Goal: Task Accomplishment & Management: Use online tool/utility

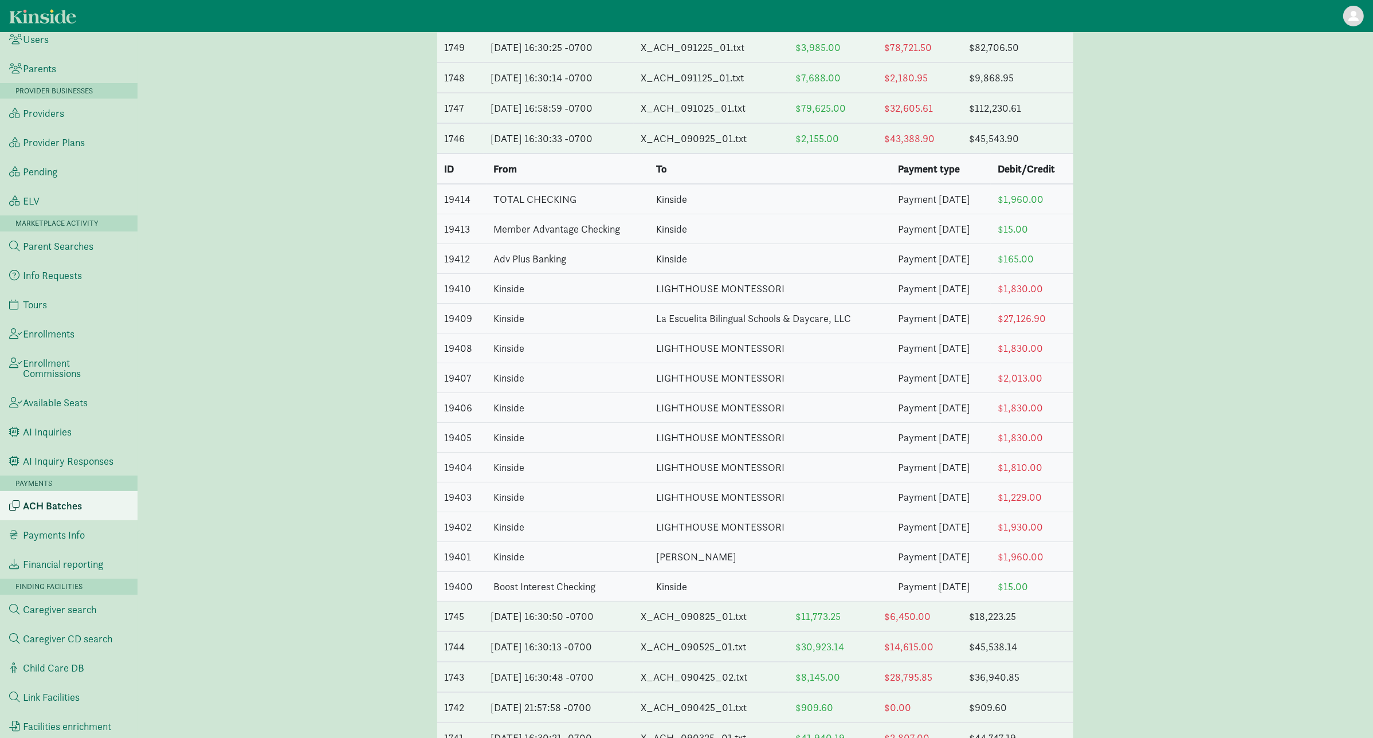
scroll to position [305, 0]
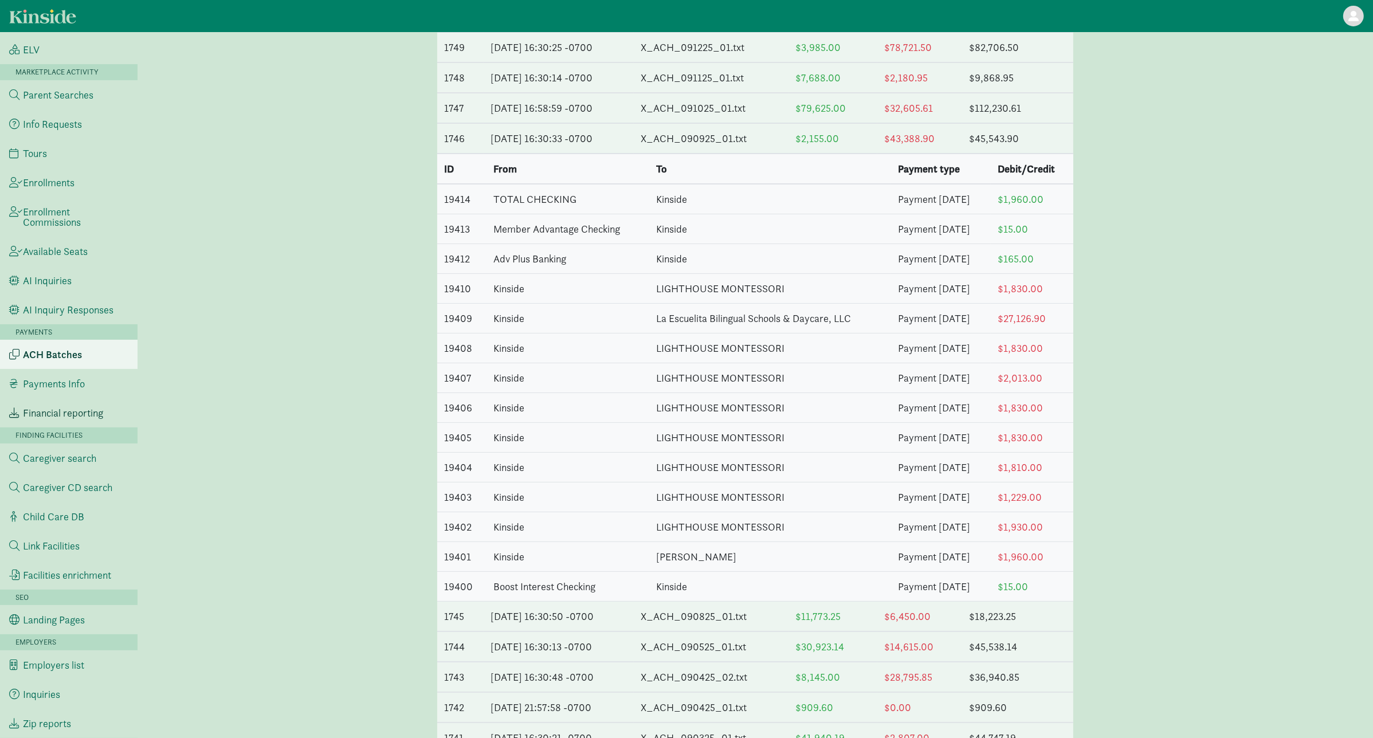
click at [85, 410] on span "Financial reporting" at bounding box center [63, 413] width 80 height 10
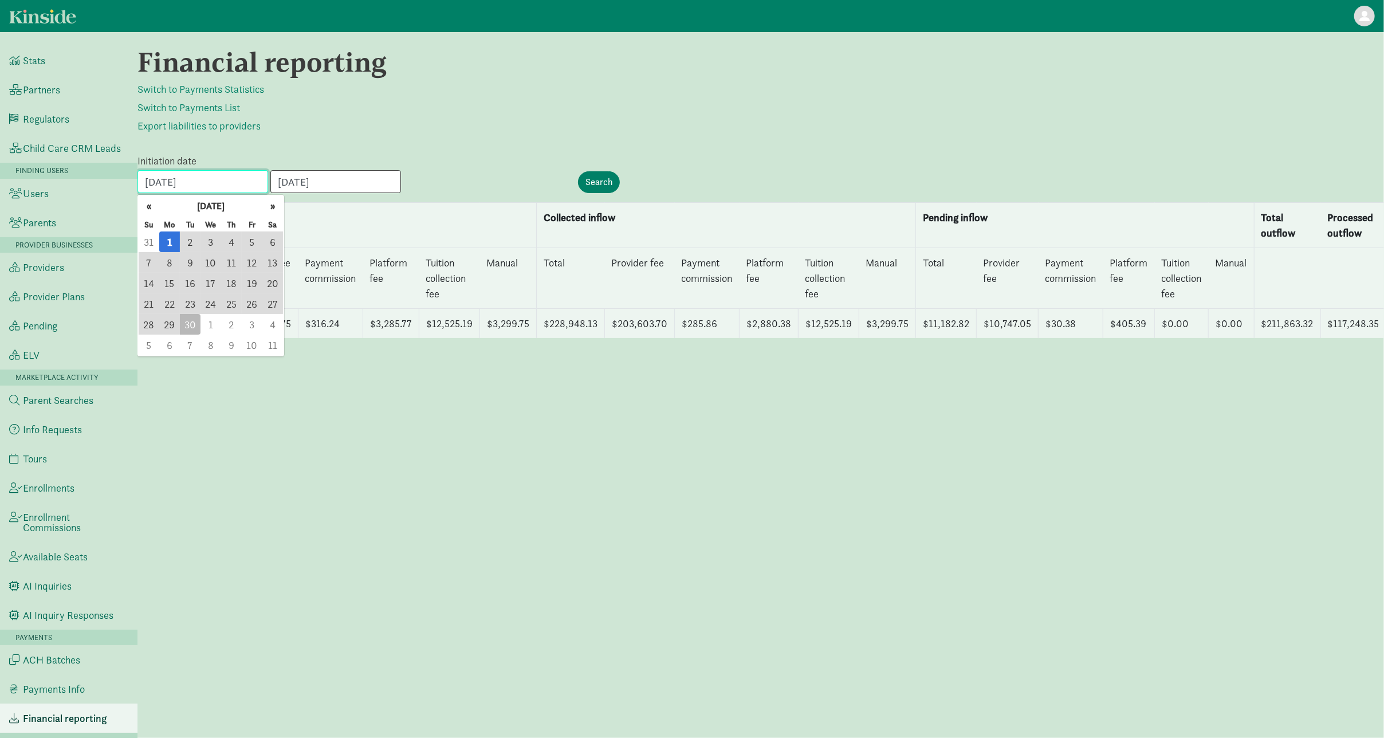
click at [223, 174] on input "09/01/2025" at bounding box center [203, 181] width 131 height 23
click at [152, 206] on button "«" at bounding box center [149, 206] width 21 height 21
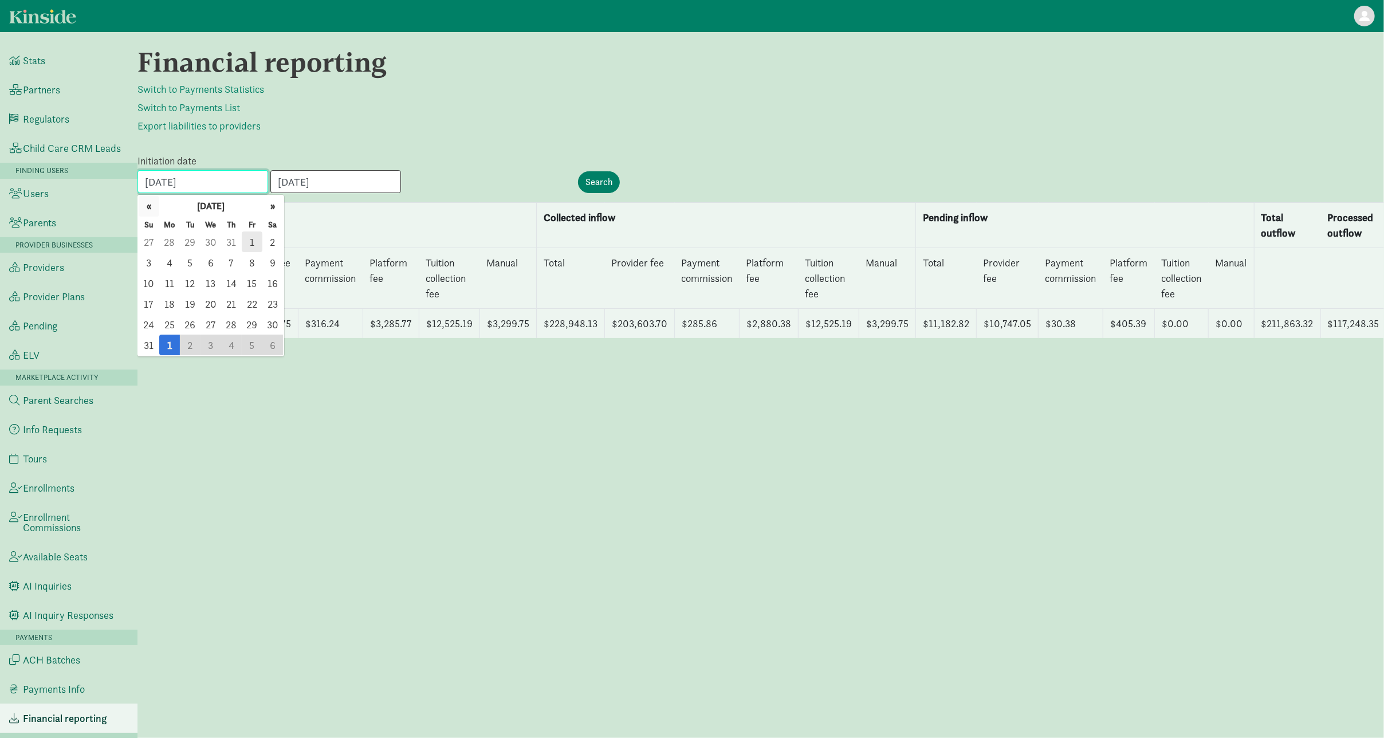
click at [152, 206] on button "«" at bounding box center [149, 206] width 21 height 21
click at [147, 201] on button "«" at bounding box center [149, 206] width 21 height 21
click at [152, 237] on span "1" at bounding box center [149, 241] width 21 height 21
type input "06/01/2025"
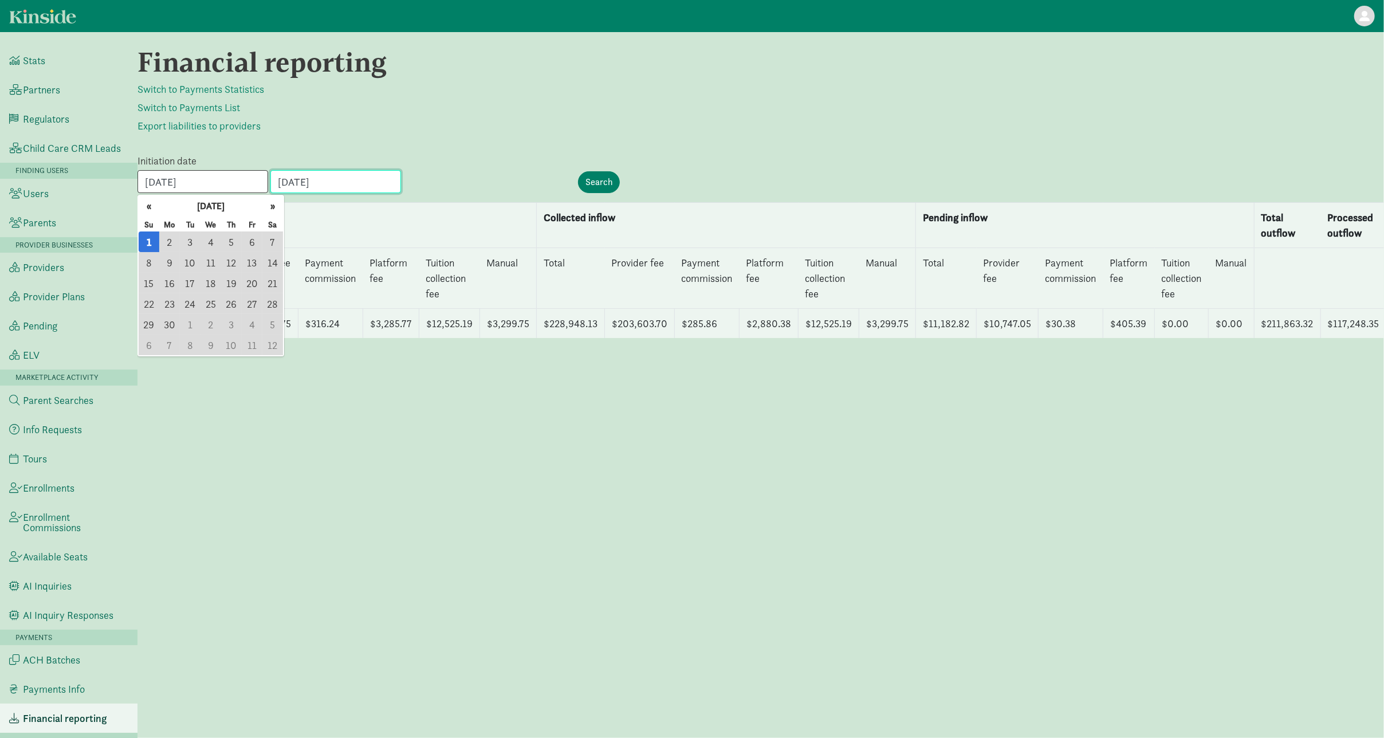
click at [348, 175] on input "09/30/2025" at bounding box center [335, 181] width 131 height 23
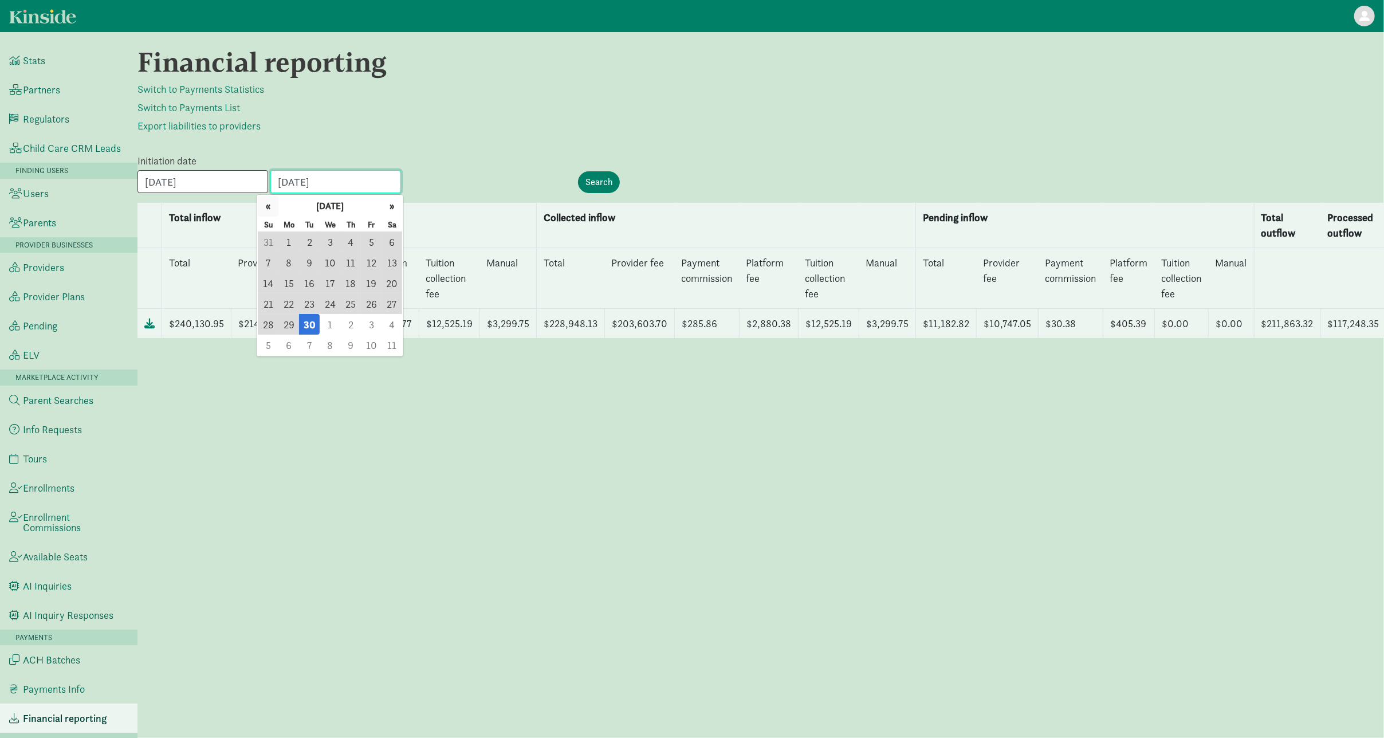
click at [272, 206] on button "«" at bounding box center [268, 206] width 21 height 21
click at [291, 329] on span "30" at bounding box center [288, 324] width 21 height 21
type input "06/30/2025"
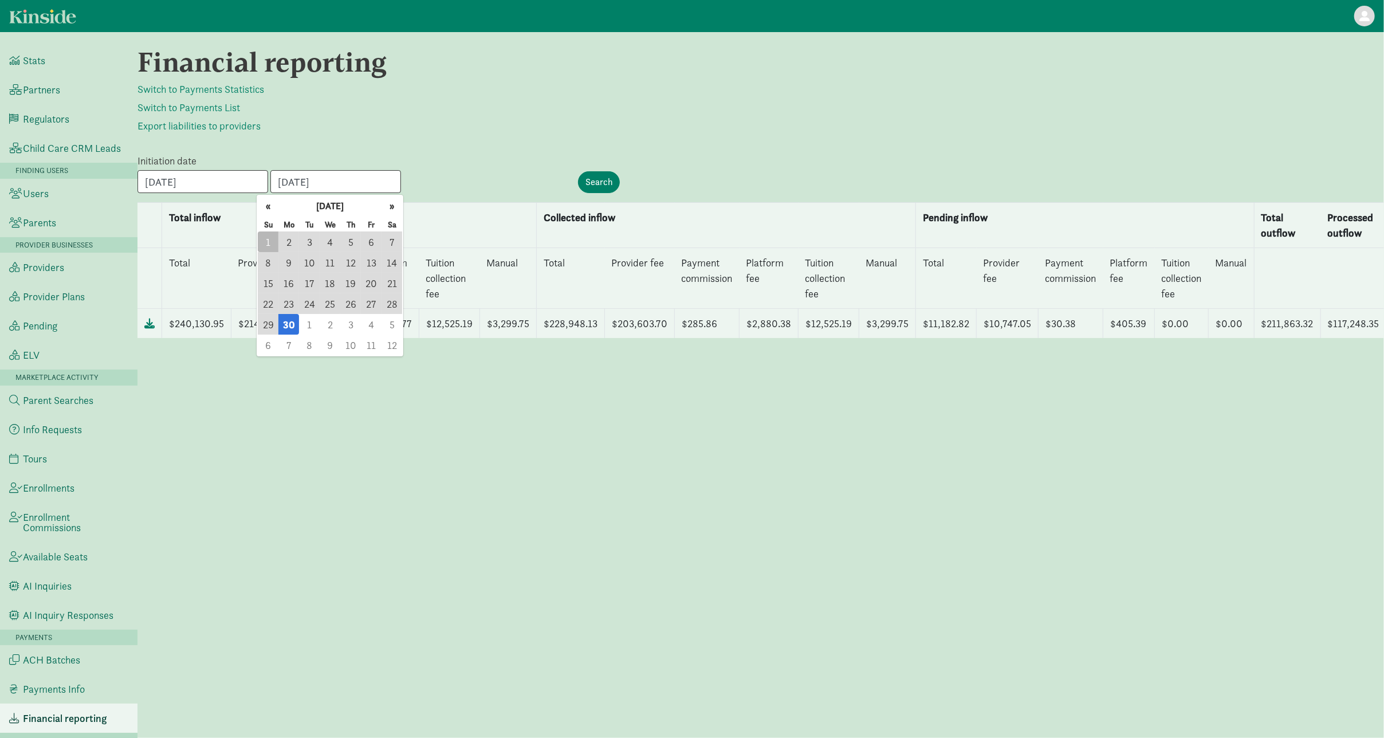
click at [495, 125] on p "Export liabilities to providers" at bounding box center [761, 126] width 1247 height 14
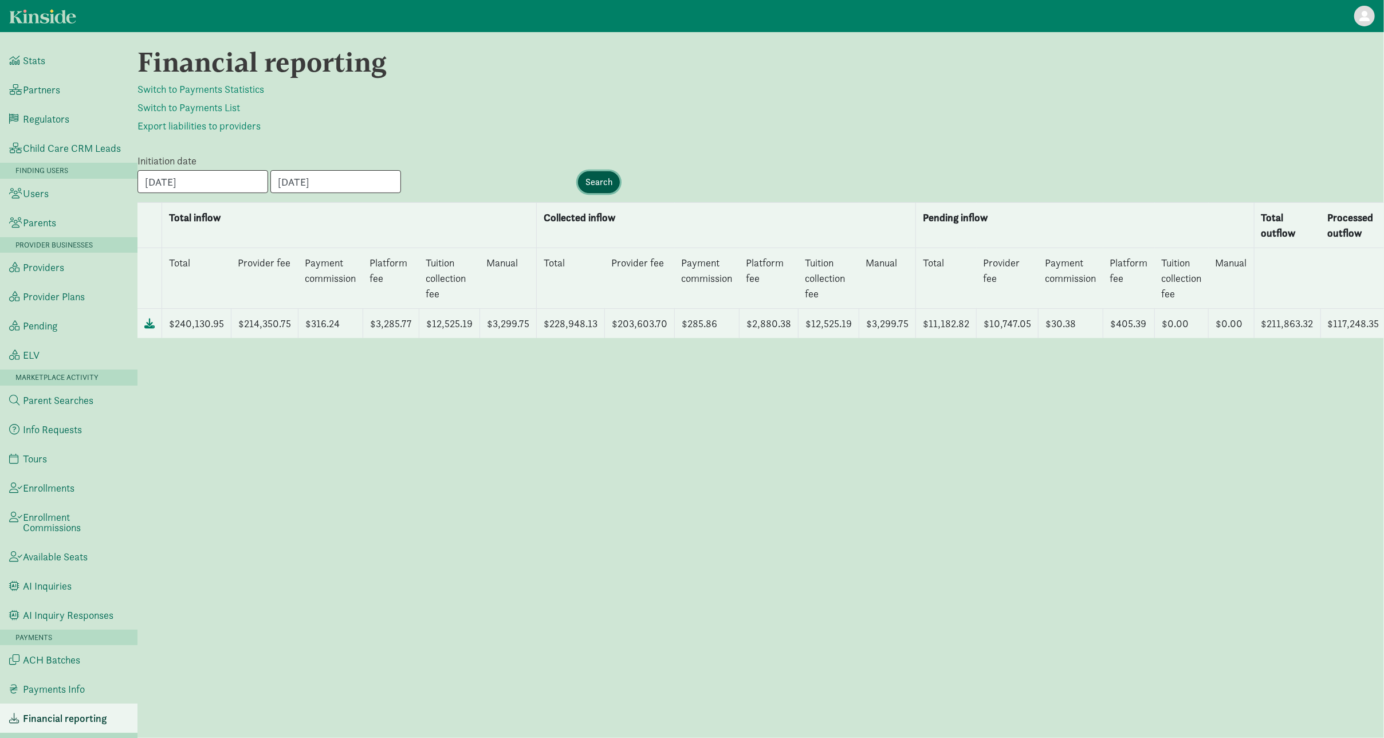
click at [601, 183] on input "Search" at bounding box center [599, 182] width 42 height 22
click at [670, 147] on div "Financial reporting Switch to Payments Statistics Switch to Payments List Expor…" at bounding box center [761, 385] width 1247 height 678
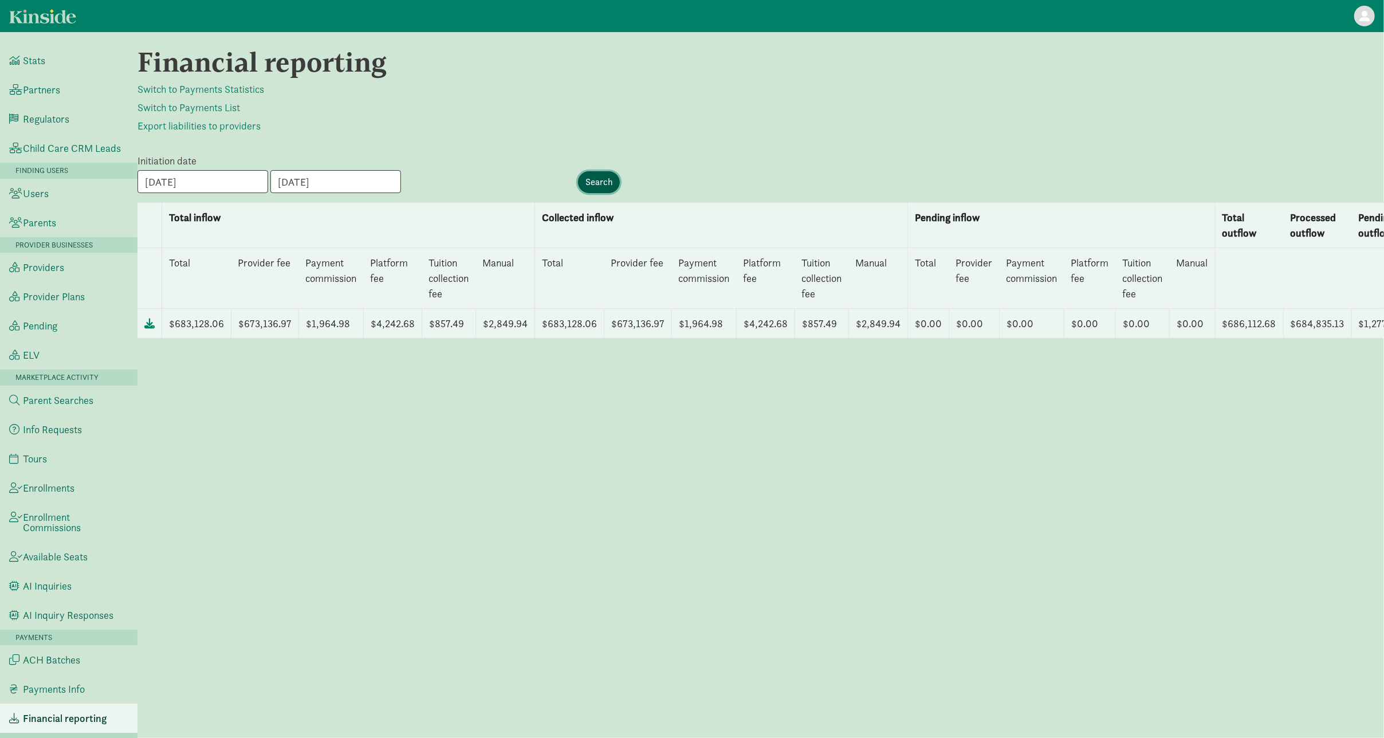
click at [594, 180] on input "Search" at bounding box center [599, 182] width 42 height 22
click at [767, 129] on p "Export liabilities to providers" at bounding box center [761, 126] width 1247 height 14
click at [610, 178] on input "Search" at bounding box center [599, 182] width 42 height 22
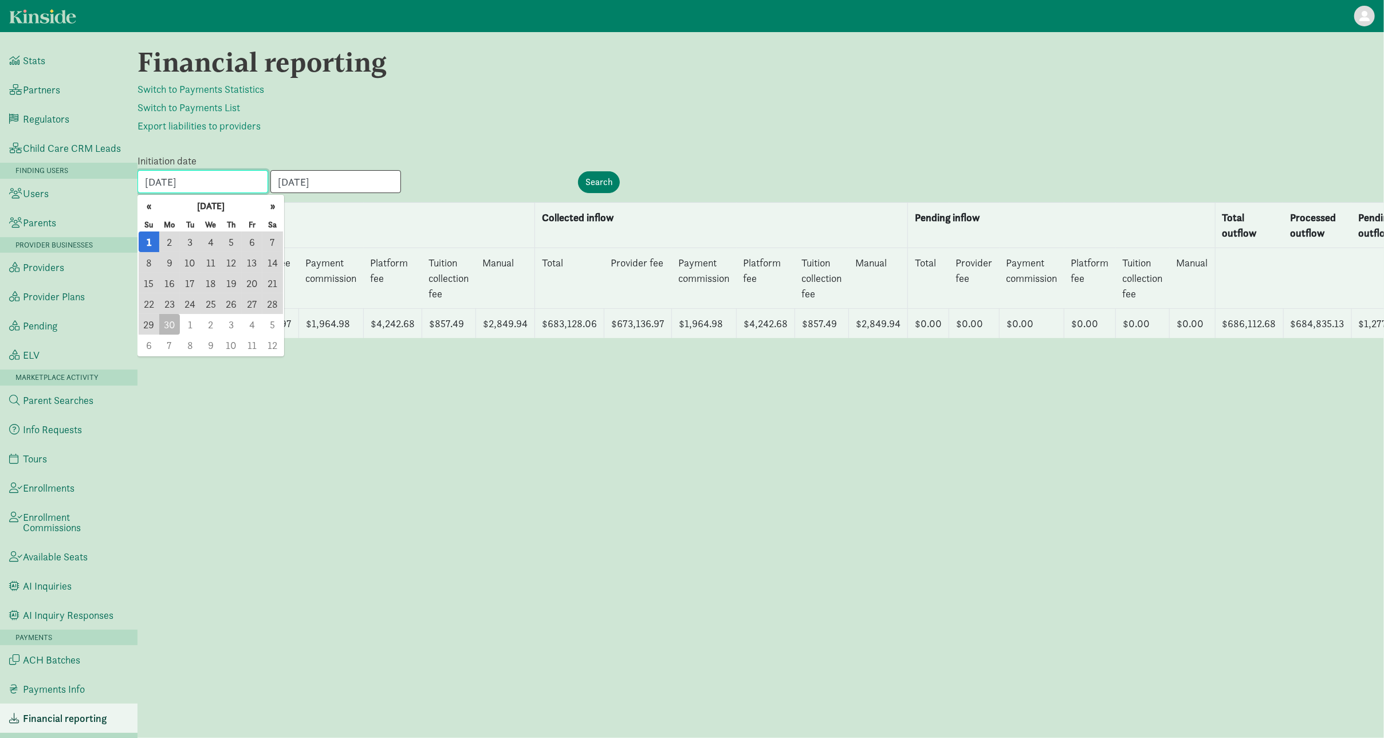
drag, startPoint x: 244, startPoint y: 186, endPoint x: 235, endPoint y: 186, distance: 8.6
click at [236, 186] on input "06/01/2025" at bounding box center [203, 181] width 131 height 23
click at [144, 204] on button "«" at bounding box center [149, 206] width 21 height 21
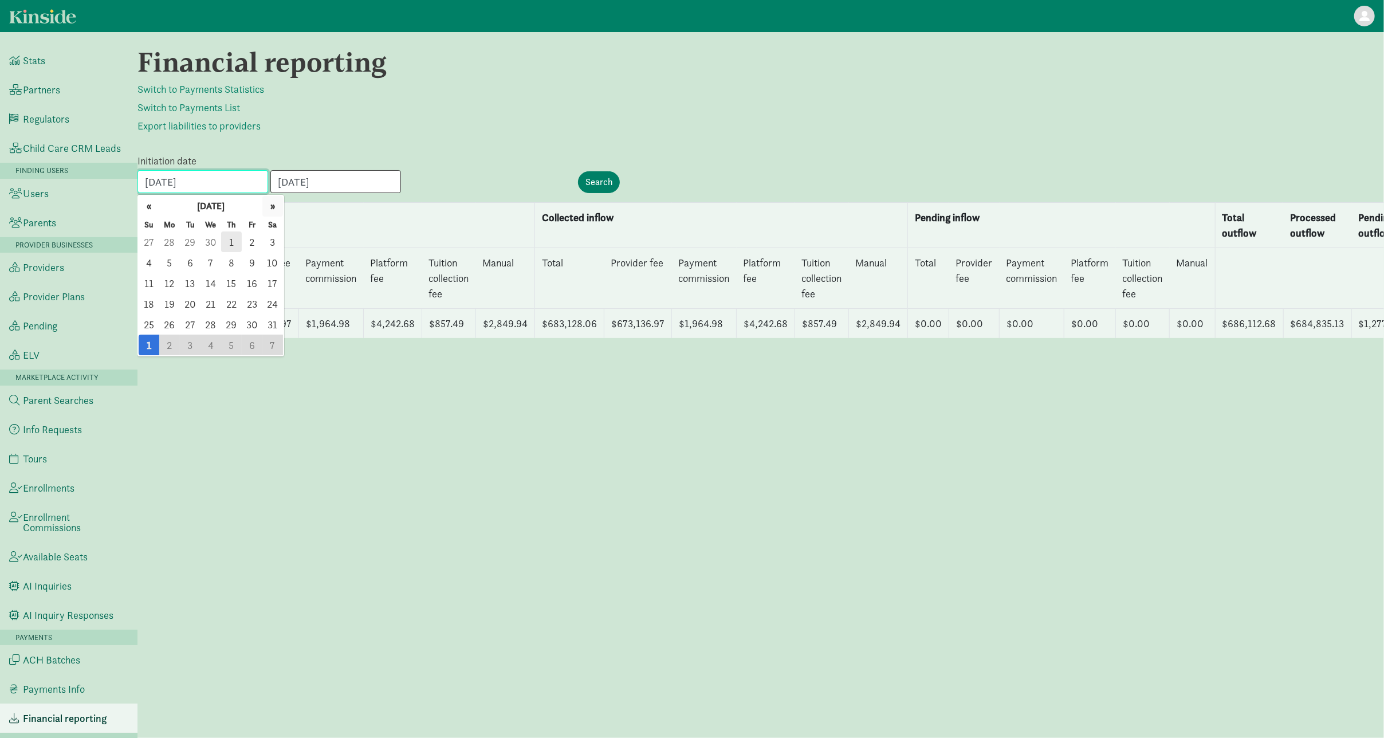
click at [272, 208] on button "»" at bounding box center [272, 206] width 21 height 21
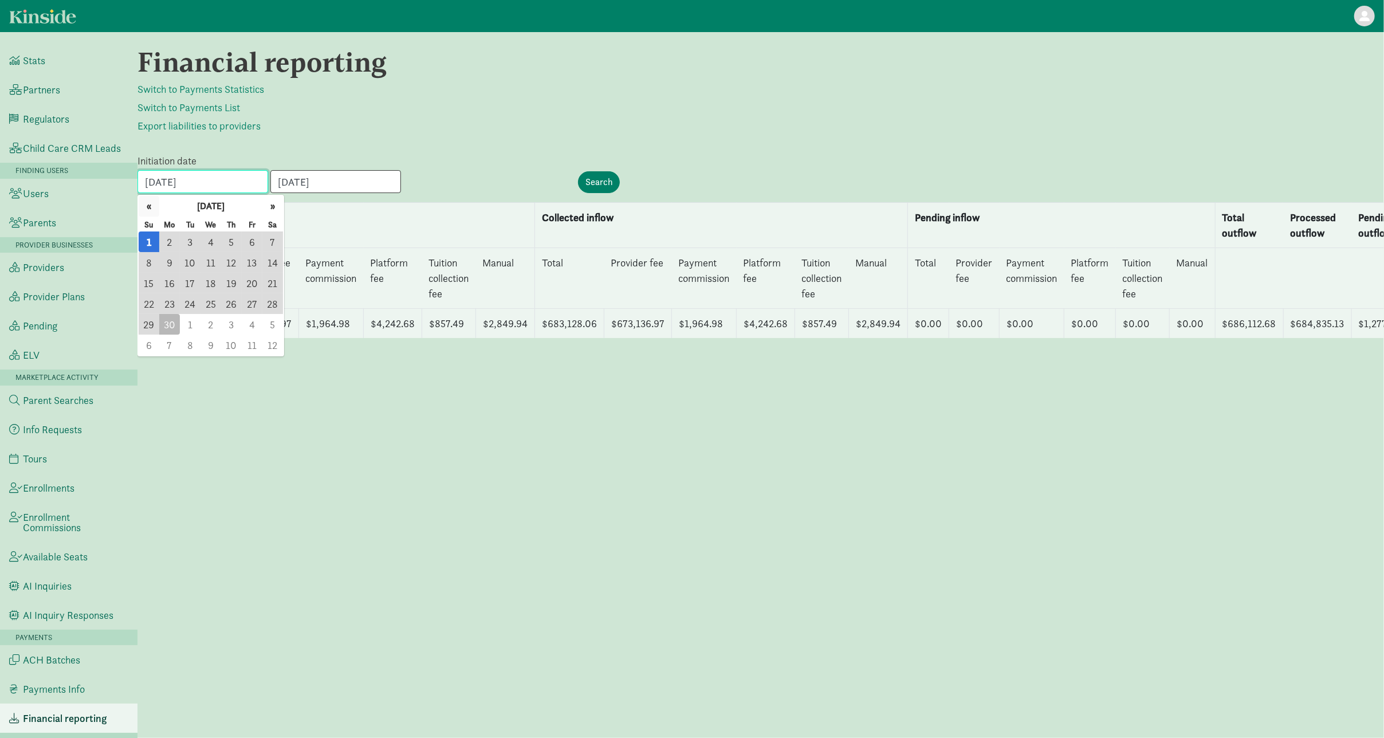
click at [152, 206] on button "«" at bounding box center [149, 206] width 21 height 21
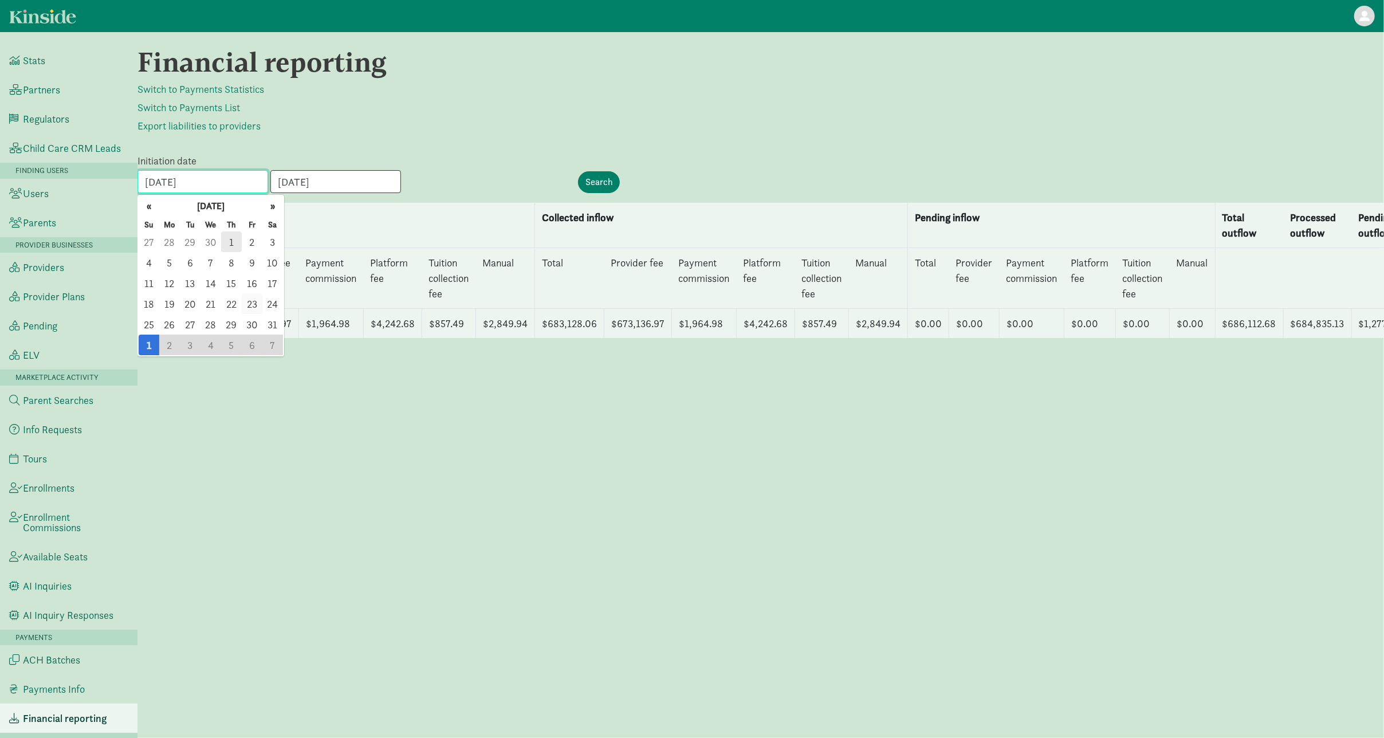
click at [244, 303] on span "23" at bounding box center [252, 303] width 21 height 21
type input "05/23/2025"
drag, startPoint x: 391, startPoint y: 187, endPoint x: 383, endPoint y: 187, distance: 8.0
click at [389, 187] on div "05/23/2025 « May 2025 » Su Mo Tu We Th Fr Sa 27 28 29 30 1 2 3 4 5 6 7 8 9 10 1…" at bounding box center [344, 181] width 412 height 23
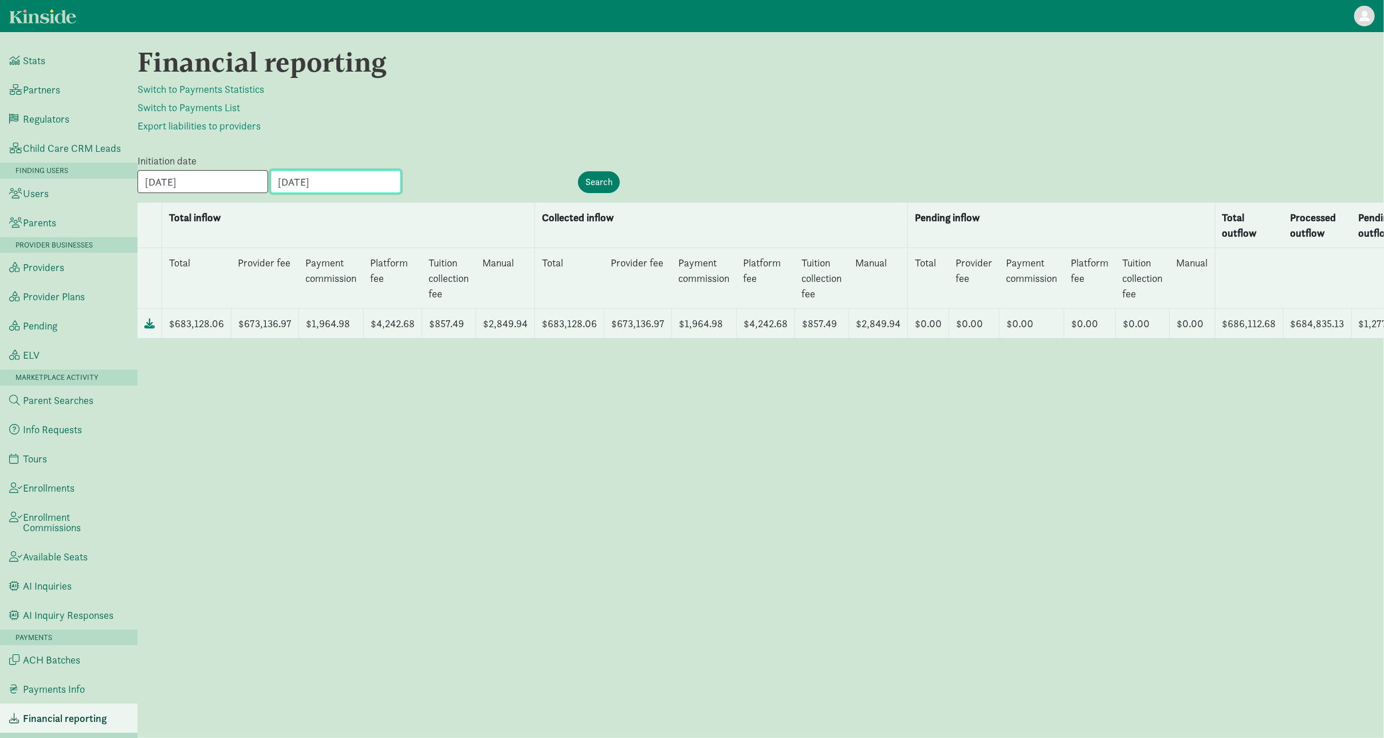
click at [369, 186] on input "06/30/2025" at bounding box center [335, 181] width 131 height 23
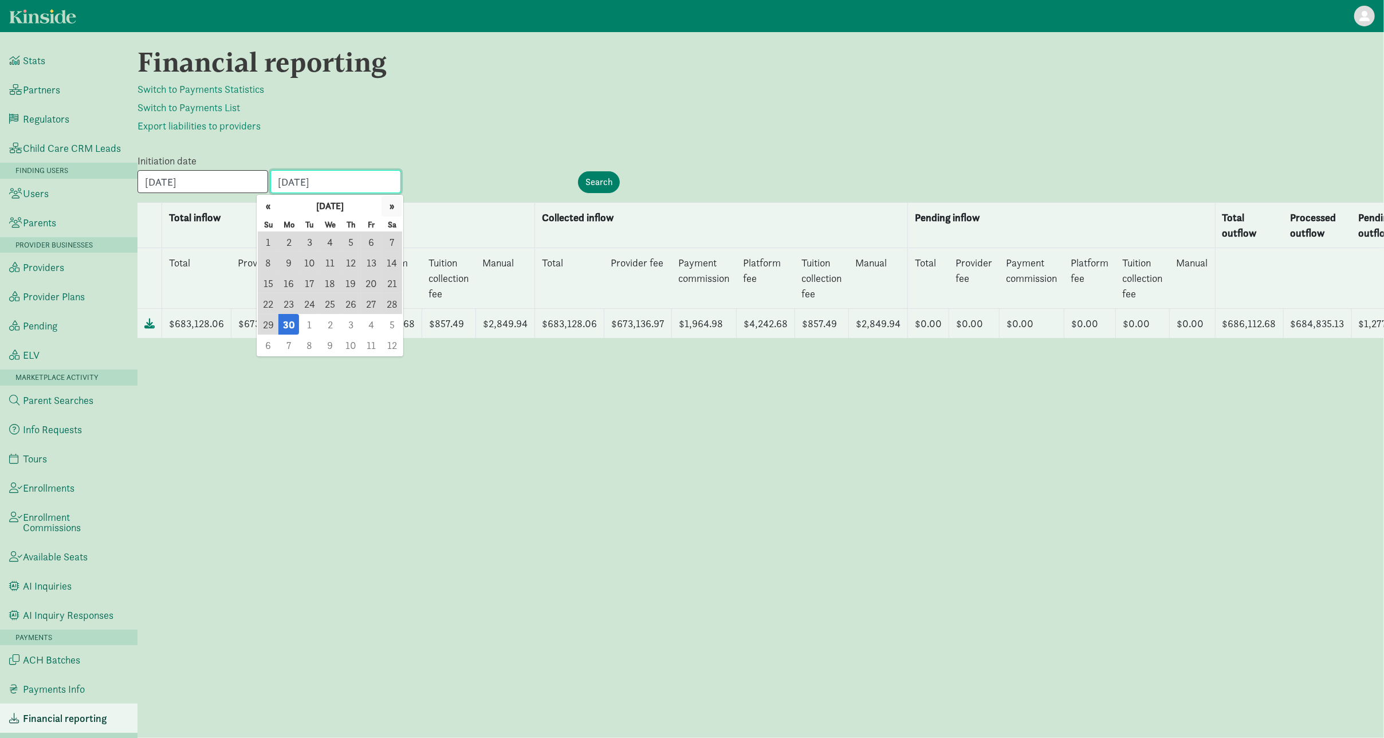
click at [392, 206] on button "»" at bounding box center [392, 206] width 21 height 21
click at [348, 237] on span "3" at bounding box center [350, 241] width 21 height 21
type input "07/03/2025"
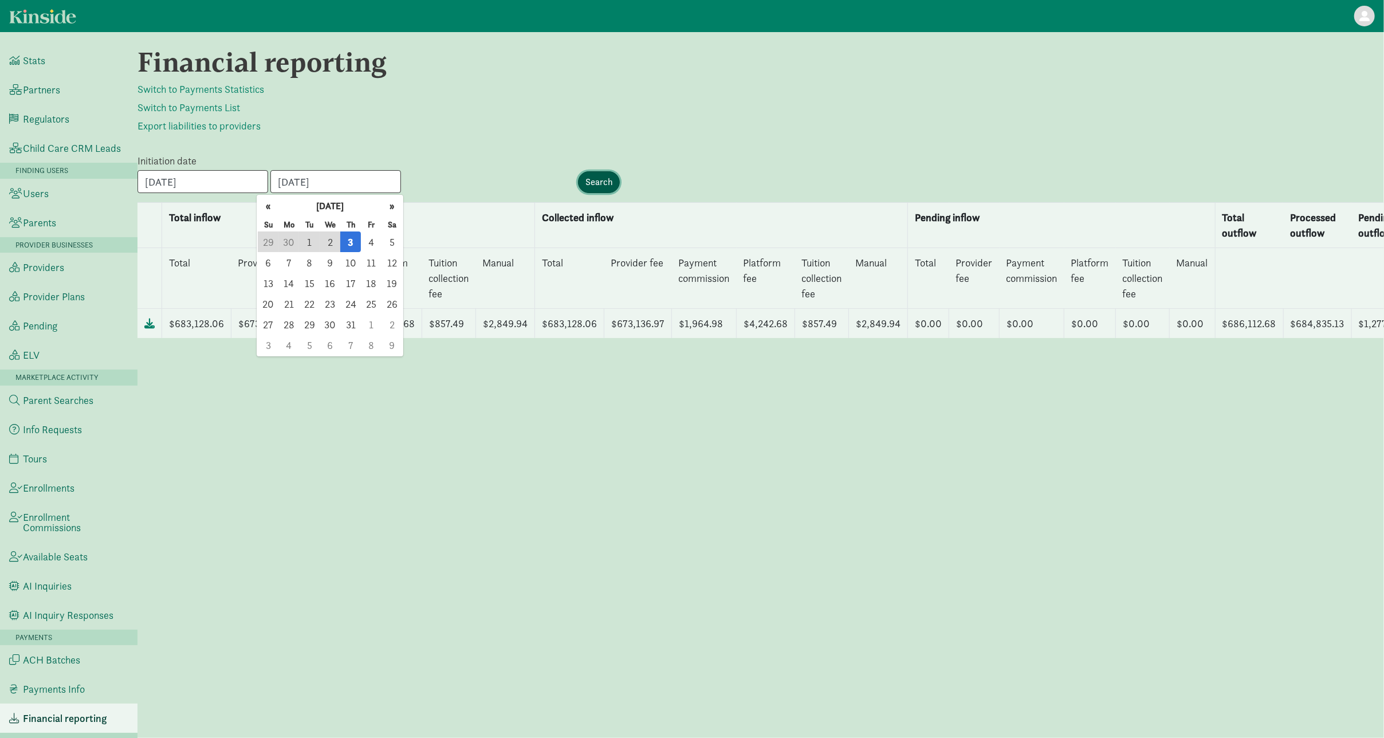
click at [591, 179] on input "Search" at bounding box center [599, 182] width 42 height 22
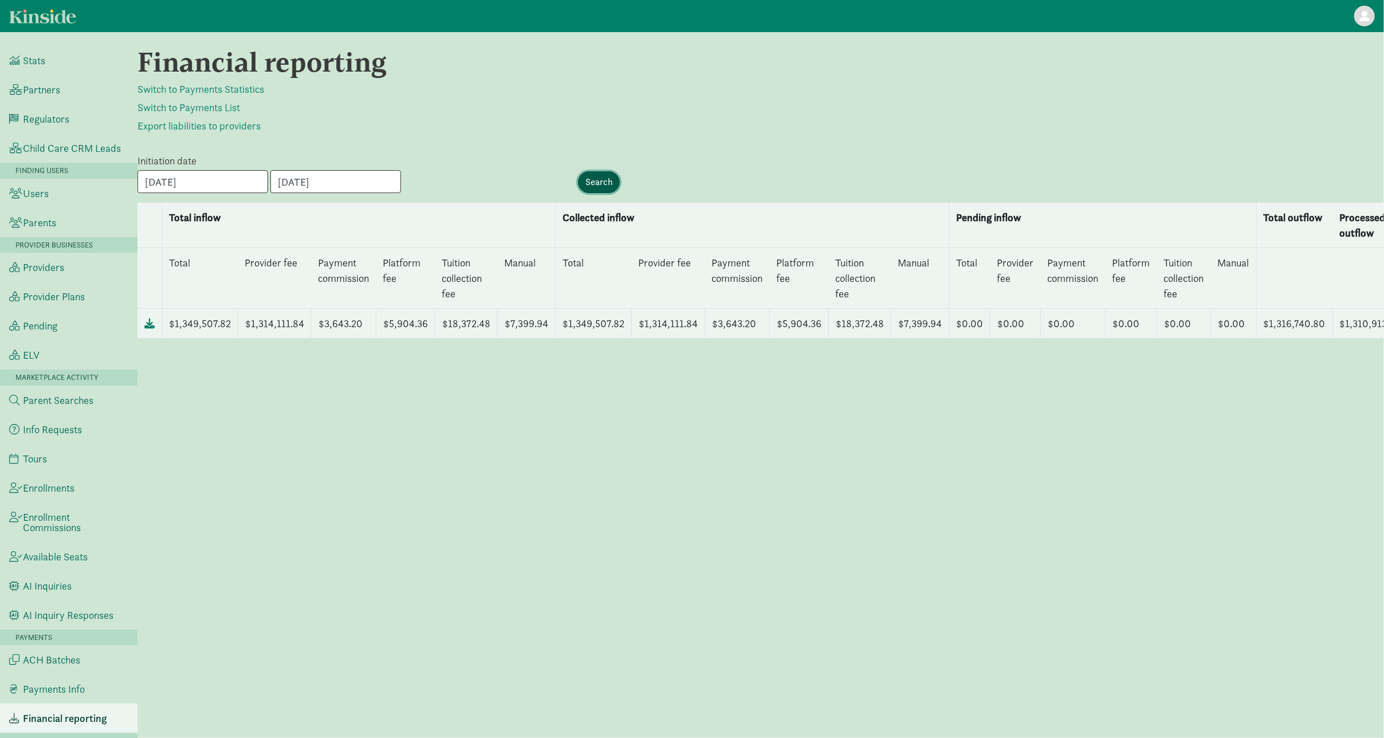
click at [598, 180] on input "Search" at bounding box center [599, 182] width 42 height 22
click at [148, 326] on icon at bounding box center [149, 323] width 10 height 10
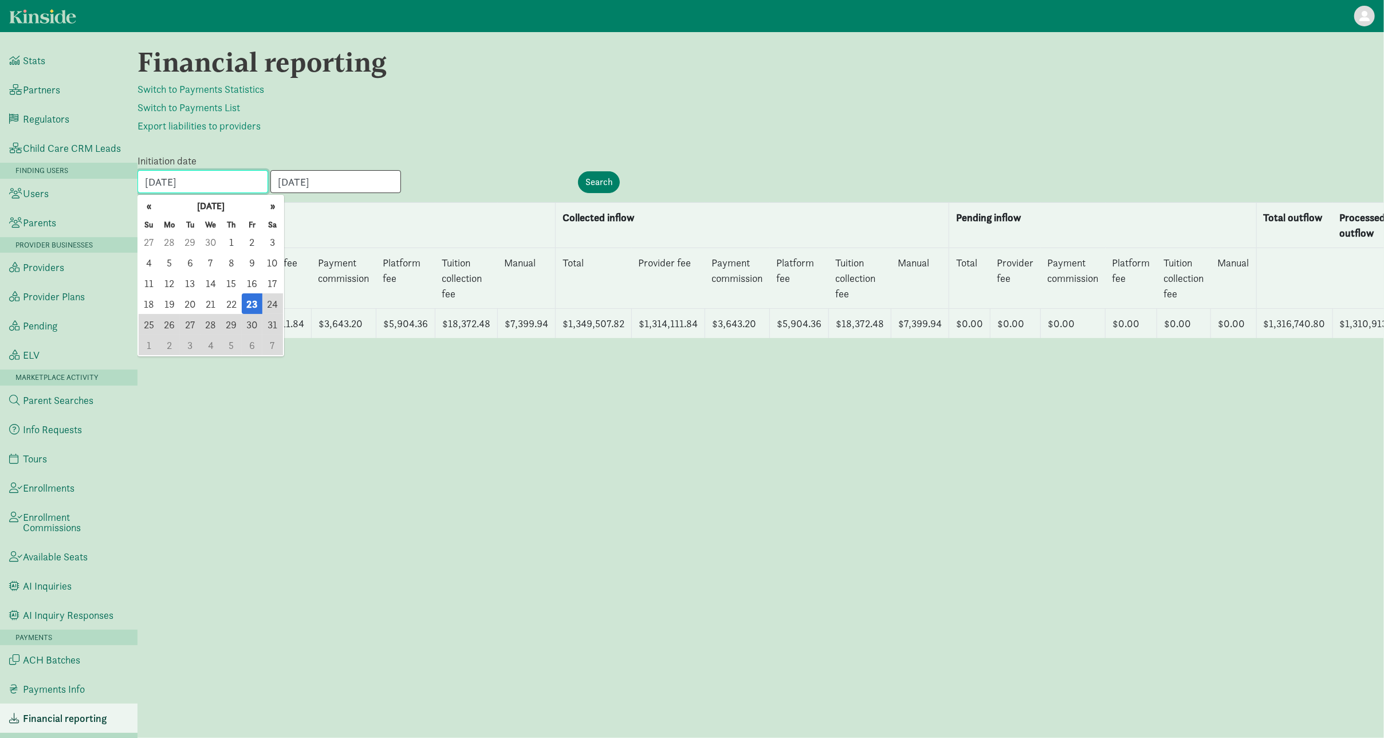
click at [150, 183] on input "[DATE]" at bounding box center [203, 181] width 131 height 23
click at [274, 206] on button "»" at bounding box center [272, 206] width 21 height 21
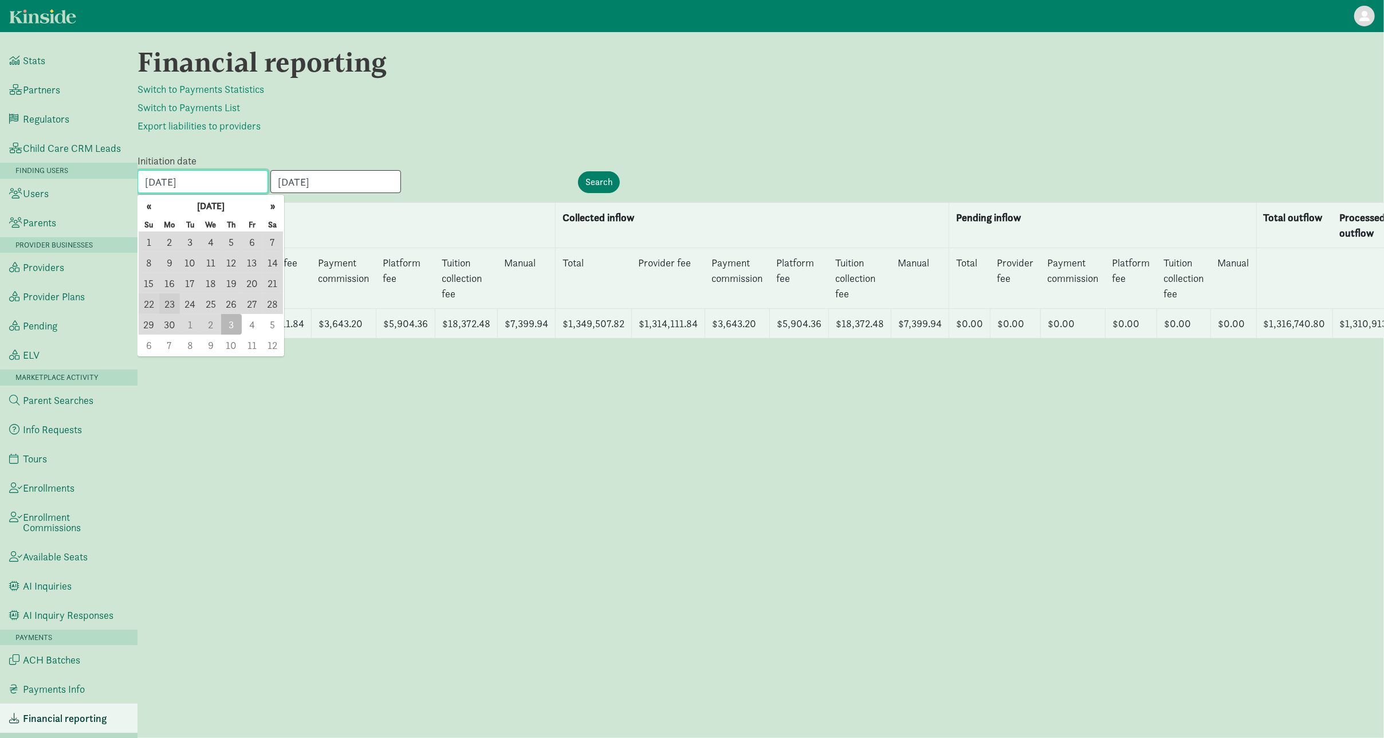
click at [158, 302] on span "22" at bounding box center [149, 303] width 21 height 21
click at [171, 301] on span "23" at bounding box center [169, 303] width 21 height 21
type input "[DATE]"
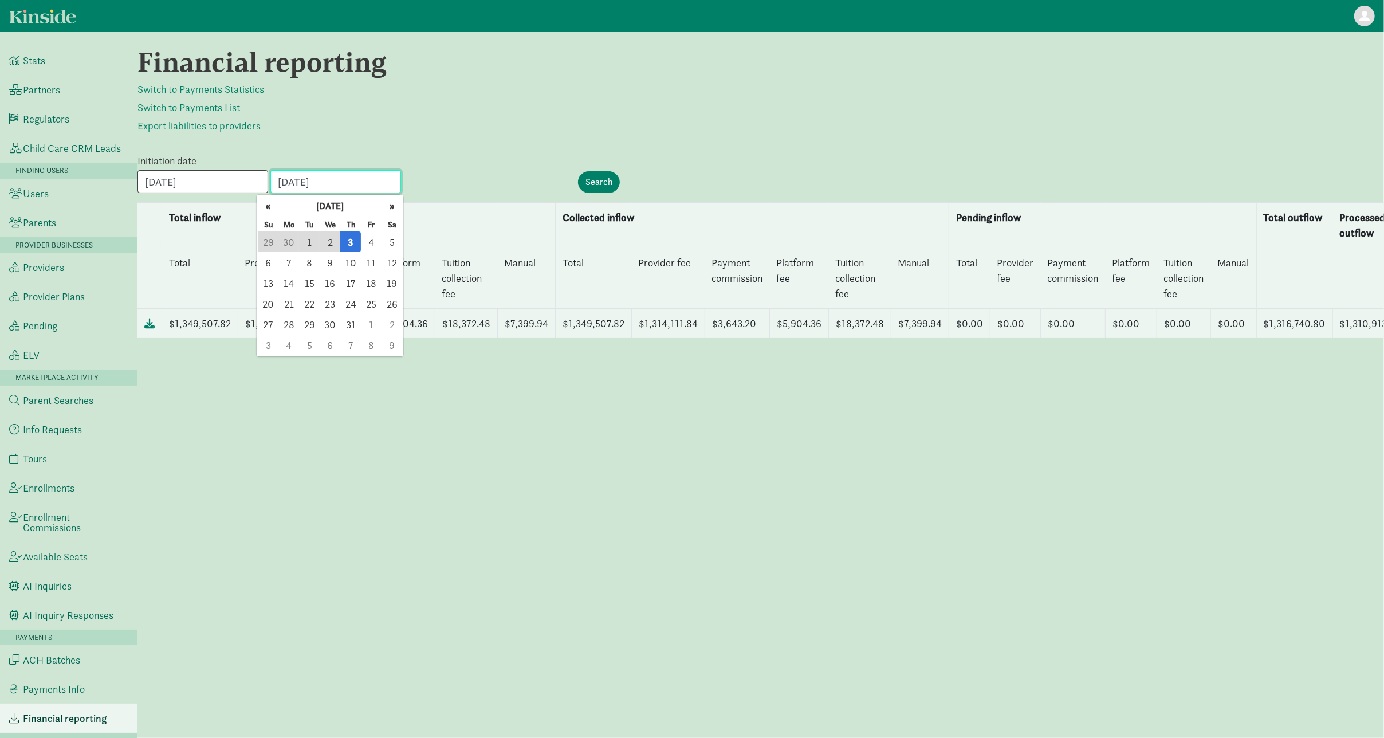
click at [351, 180] on input "[DATE]" at bounding box center [335, 181] width 131 height 23
click at [395, 205] on button "»" at bounding box center [392, 206] width 21 height 21
click at [311, 258] on span "5" at bounding box center [309, 262] width 21 height 21
type input "[DATE]"
click at [488, 144] on div "Financial reporting Switch to Payments Statistics Switch to Payments List Expor…" at bounding box center [761, 385] width 1247 height 678
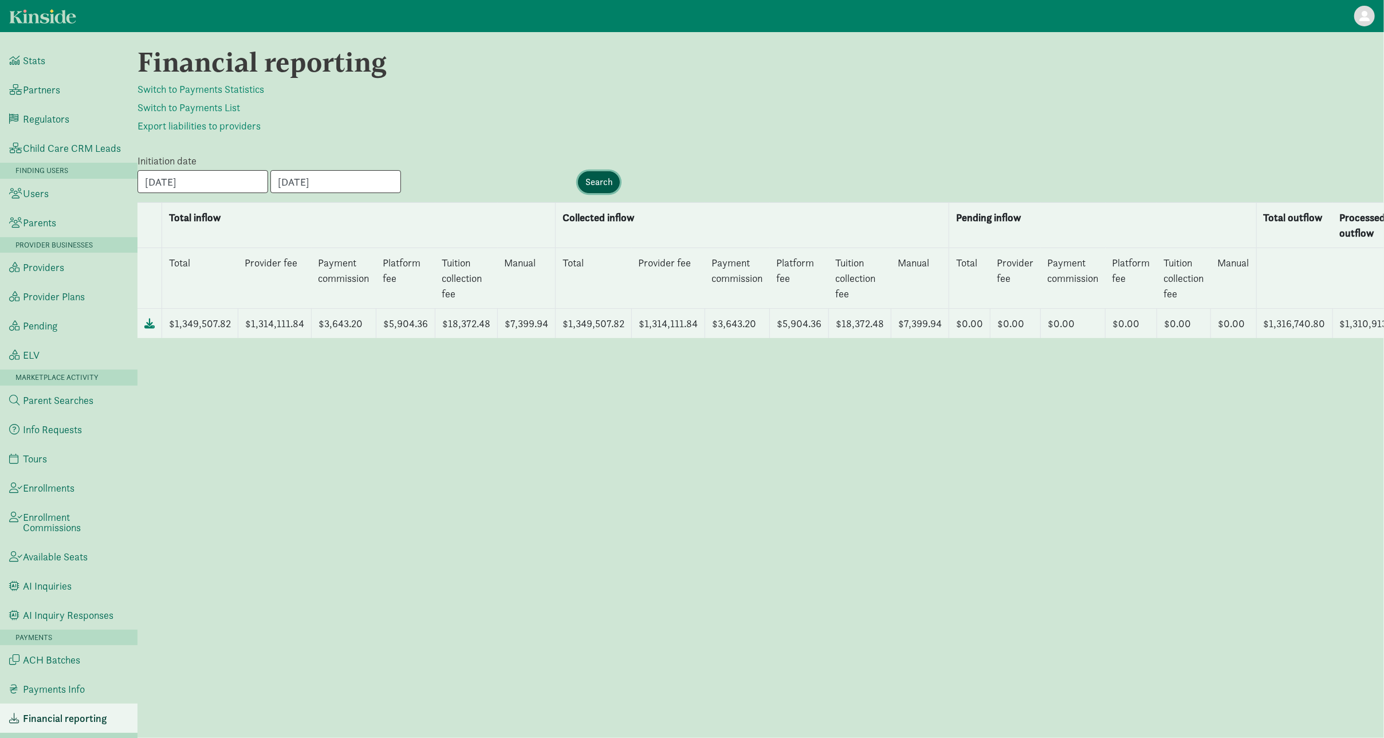
click at [597, 179] on input "Search" at bounding box center [599, 182] width 42 height 22
click at [702, 148] on div "Financial reporting Switch to Payments Statistics Switch to Payments List Expor…" at bounding box center [761, 385] width 1247 height 678
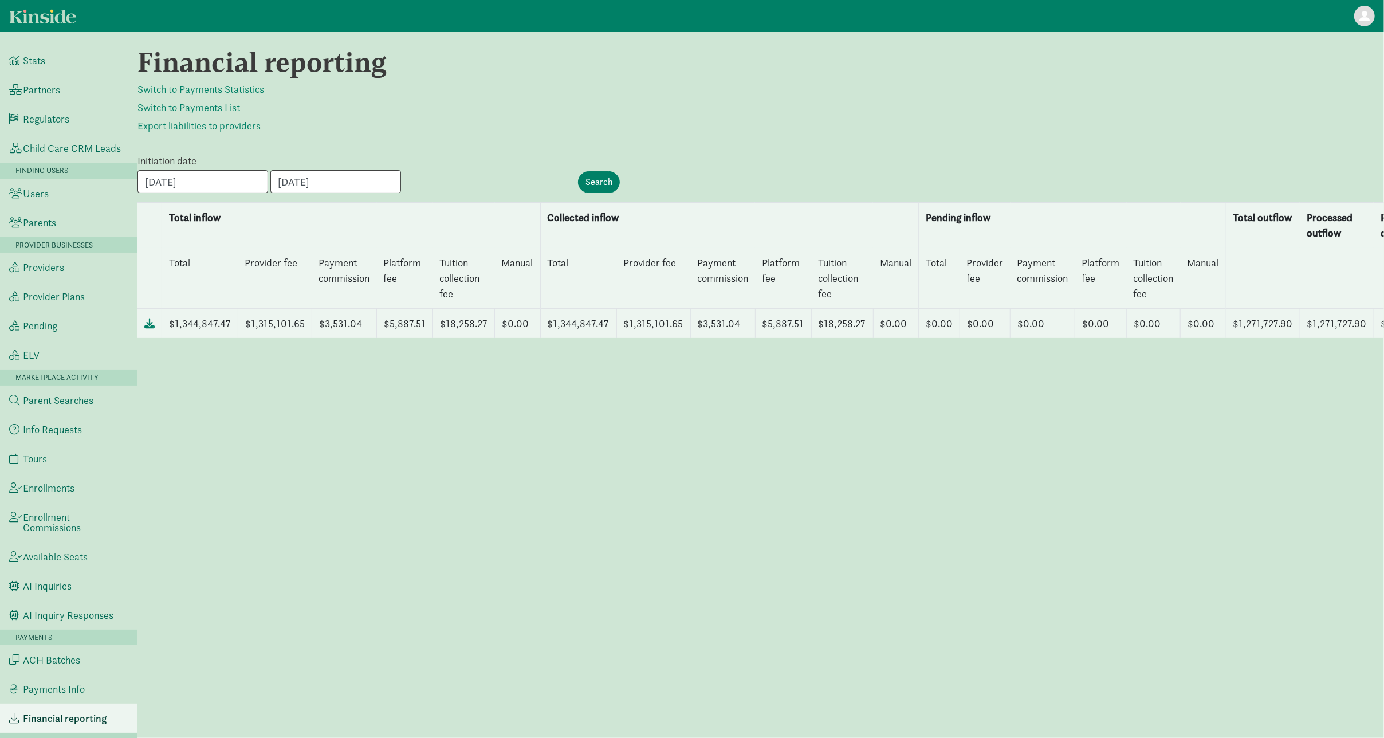
click at [528, 555] on div "Financial reporting Switch to Payments Statistics Switch to Payments List Expor…" at bounding box center [761, 385] width 1247 height 678
click at [607, 182] on input "Search" at bounding box center [599, 182] width 42 height 22
click at [144, 328] on icon at bounding box center [149, 323] width 10 height 10
click at [626, 566] on div "Financial reporting Switch to Payments Statistics Switch to Payments List Expor…" at bounding box center [761, 385] width 1247 height 678
drag, startPoint x: 633, startPoint y: 454, endPoint x: 597, endPoint y: 516, distance: 71.6
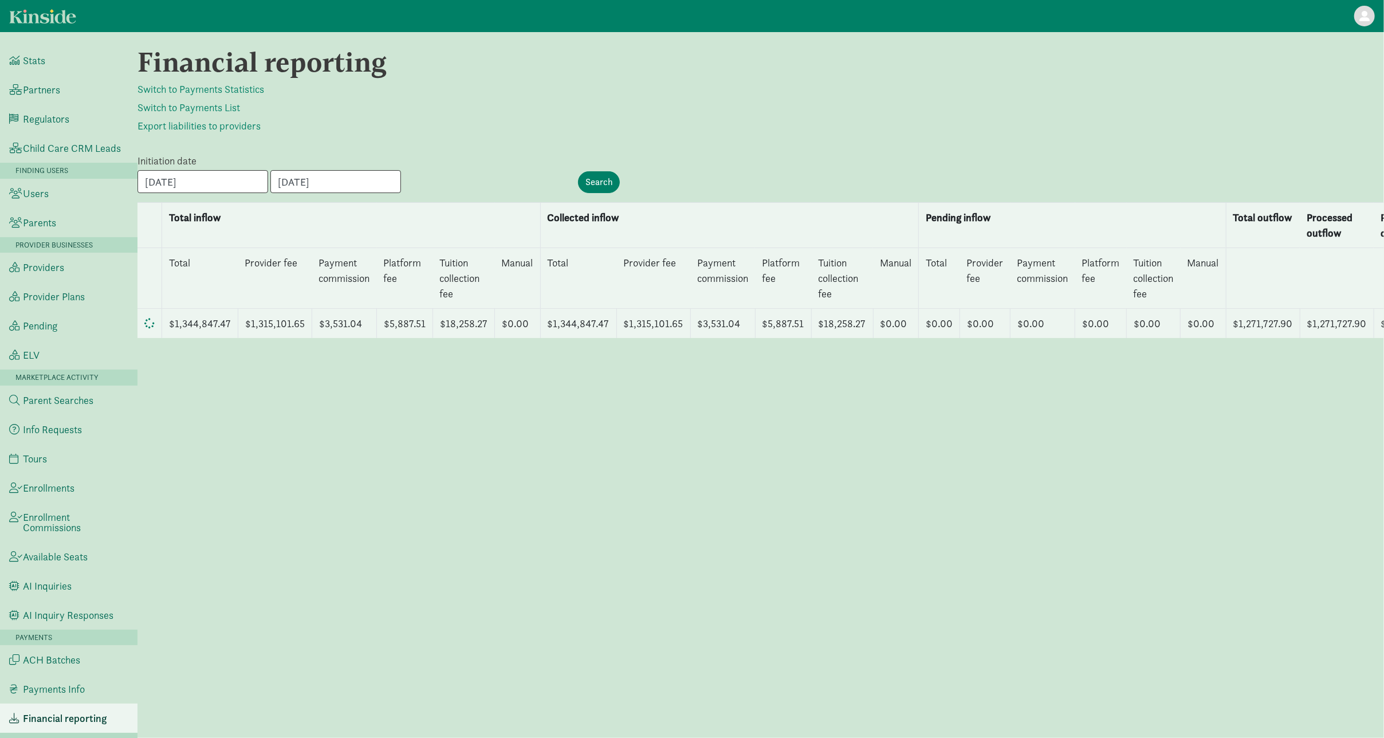
click at [633, 454] on div "Financial reporting Switch to Payments Statistics Switch to Payments List Expor…" at bounding box center [761, 385] width 1247 height 678
click at [906, 458] on div "Financial reporting Switch to Payments Statistics Switch to Payments List Expor…" at bounding box center [761, 385] width 1247 height 678
drag, startPoint x: 474, startPoint y: 553, endPoint x: 442, endPoint y: 591, distance: 50.0
click at [474, 553] on div "Financial reporting Switch to Payments Statistics Switch to Payments List Expor…" at bounding box center [761, 385] width 1247 height 678
